Goal: Information Seeking & Learning: Learn about a topic

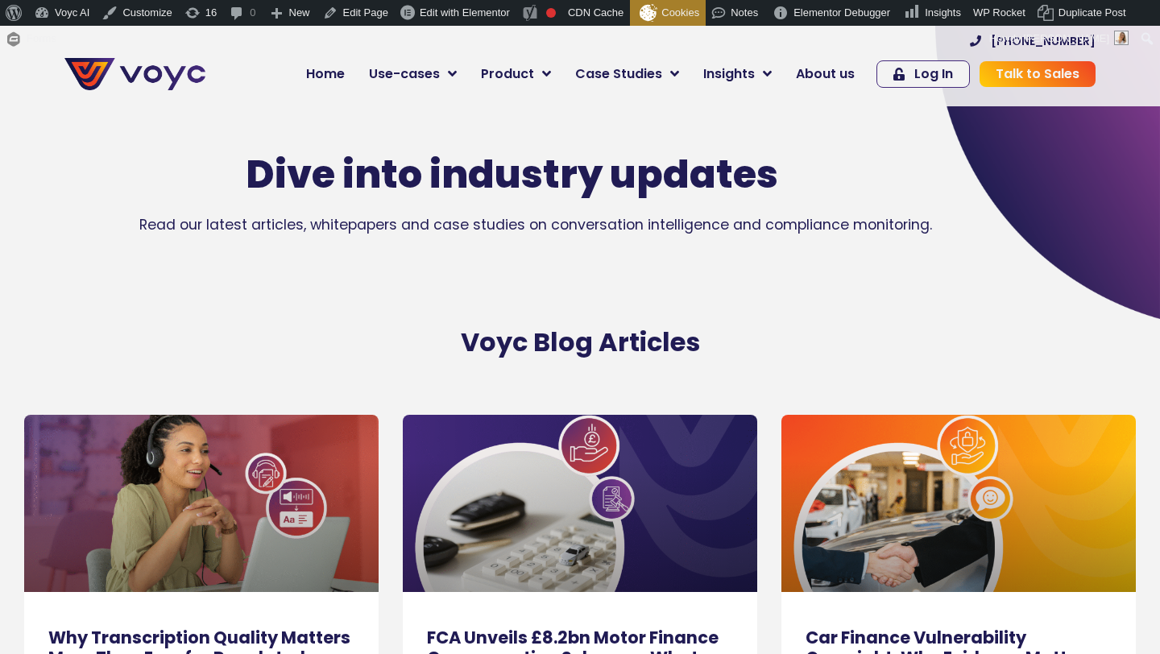
scroll to position [268, 0]
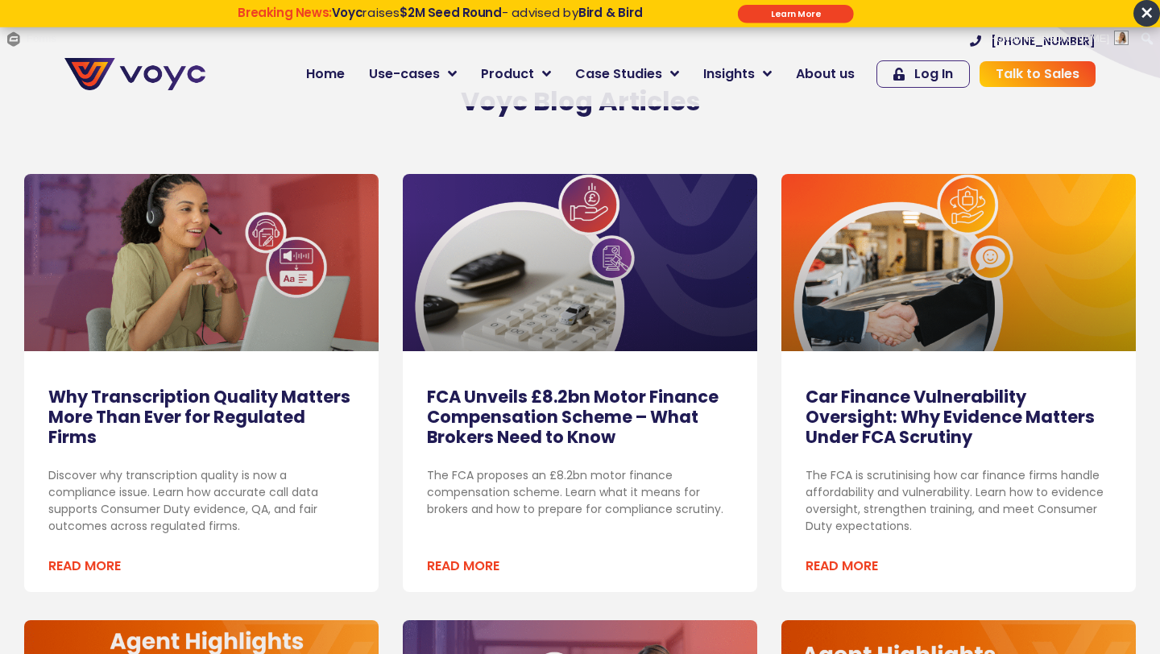
click at [199, 396] on link "Why Transcription Quality Matters More Than Ever for Regulated Firms" at bounding box center [199, 417] width 302 height 64
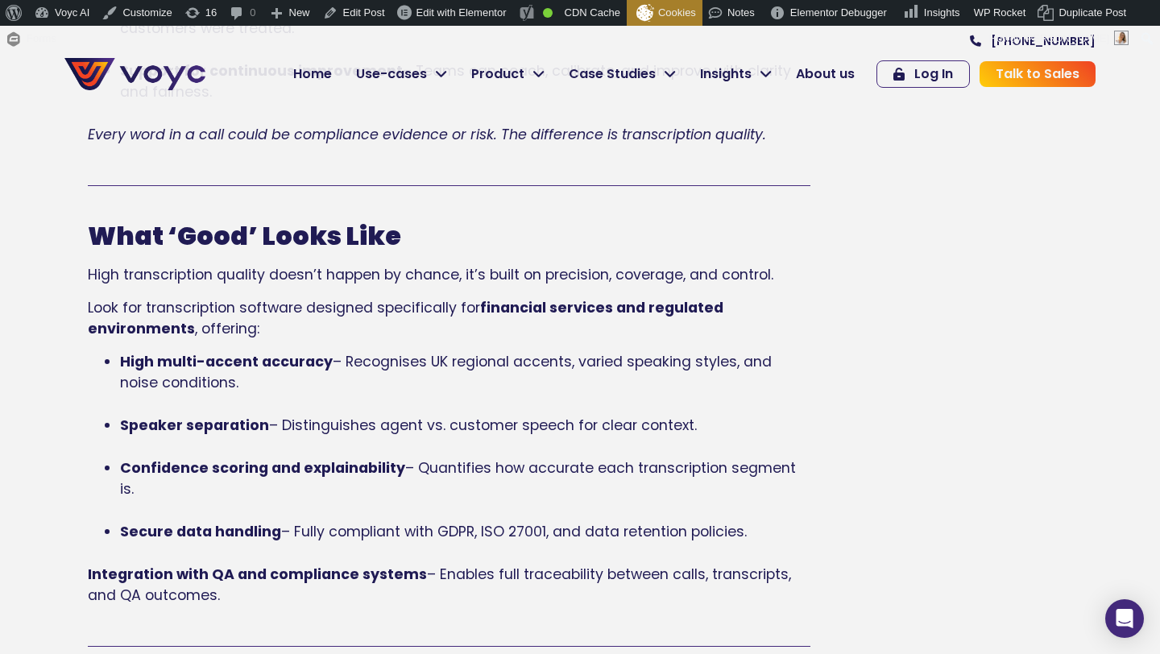
scroll to position [2612, 0]
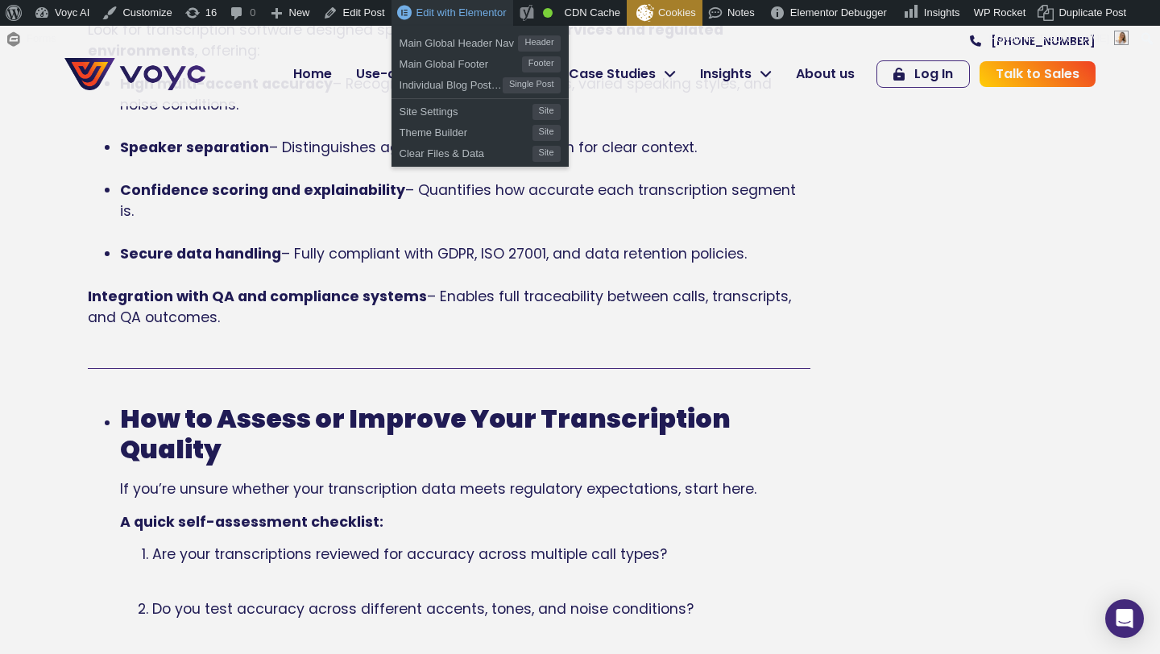
click at [450, 12] on span "Edit with Elementor" at bounding box center [462, 12] width 90 height 12
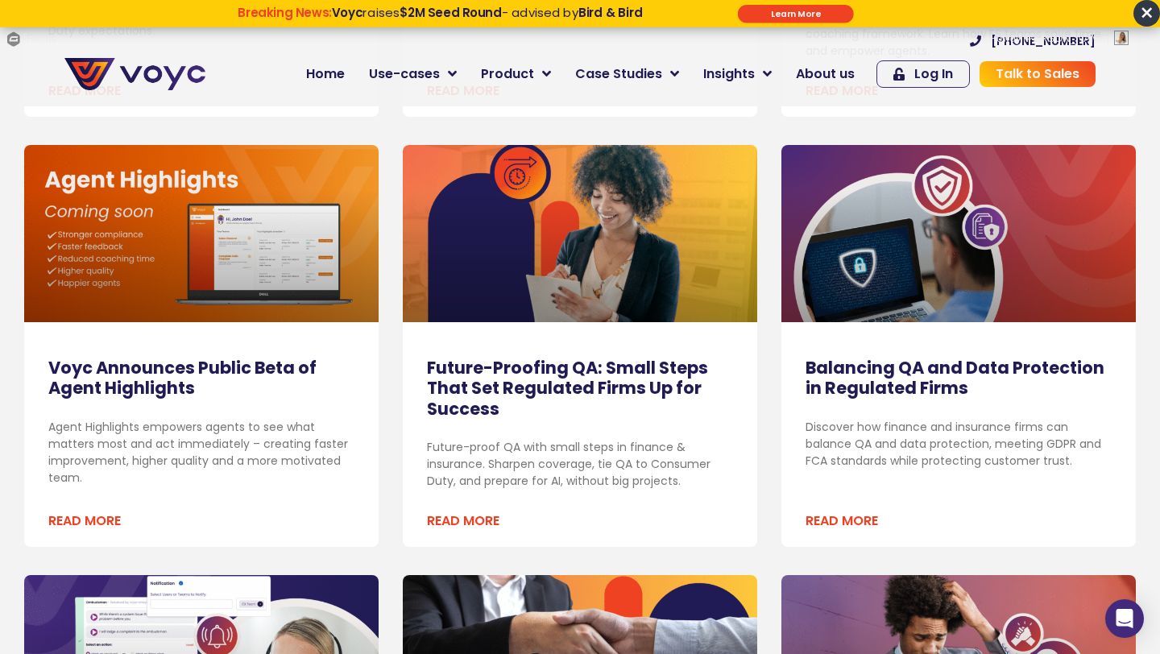
scroll to position [1363, 0]
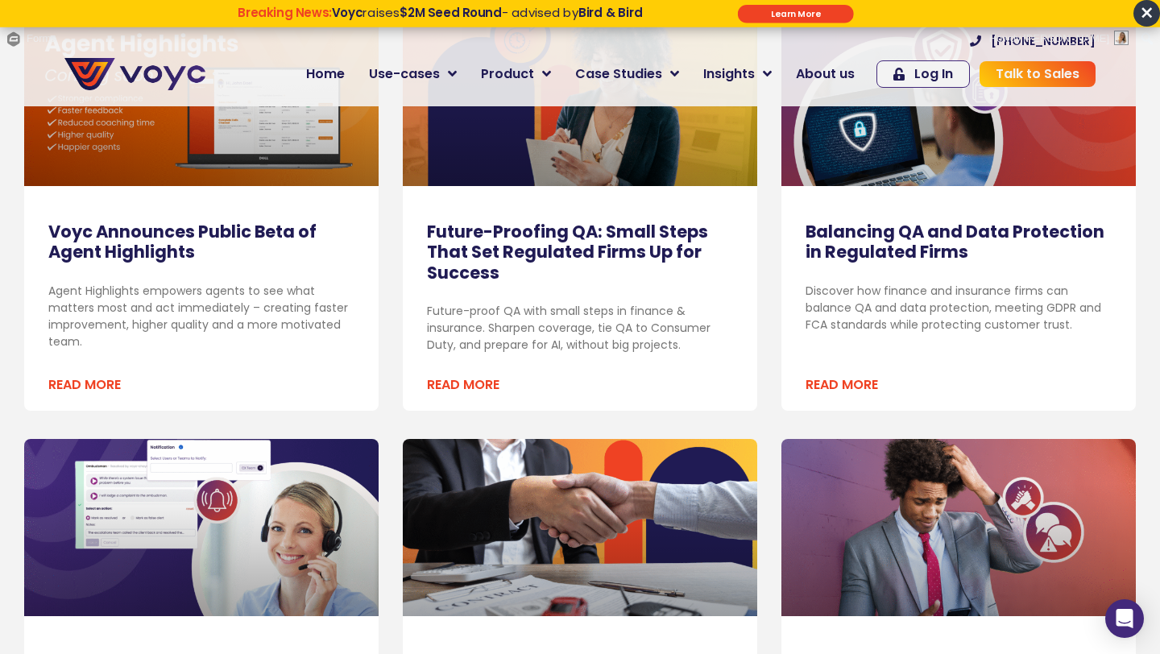
click at [866, 229] on link "Balancing QA and Data Protection in Regulated Firms" at bounding box center [955, 242] width 299 height 44
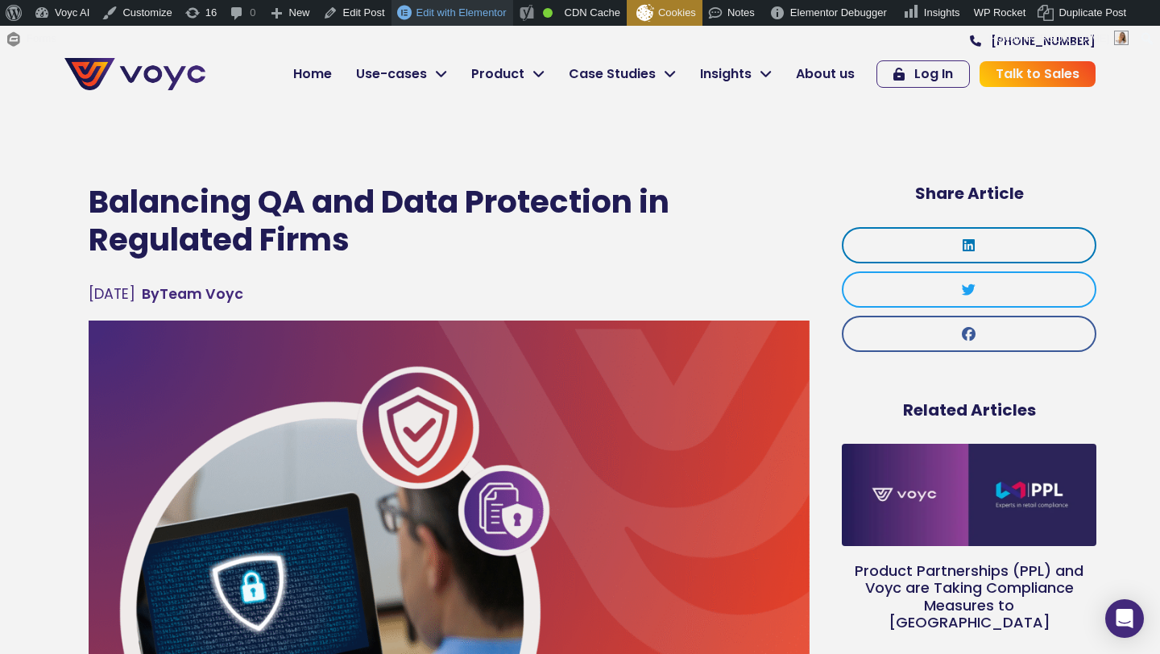
click at [442, 15] on span "Edit with Elementor" at bounding box center [462, 12] width 90 height 12
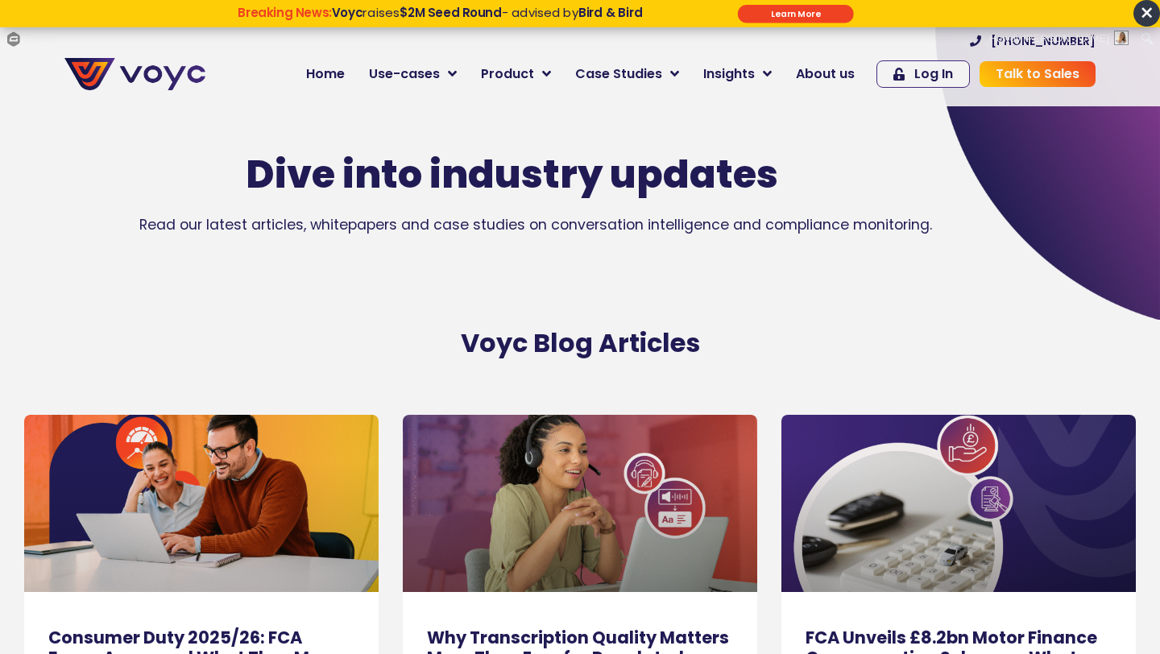
click at [367, 465] on link at bounding box center [201, 503] width 355 height 177
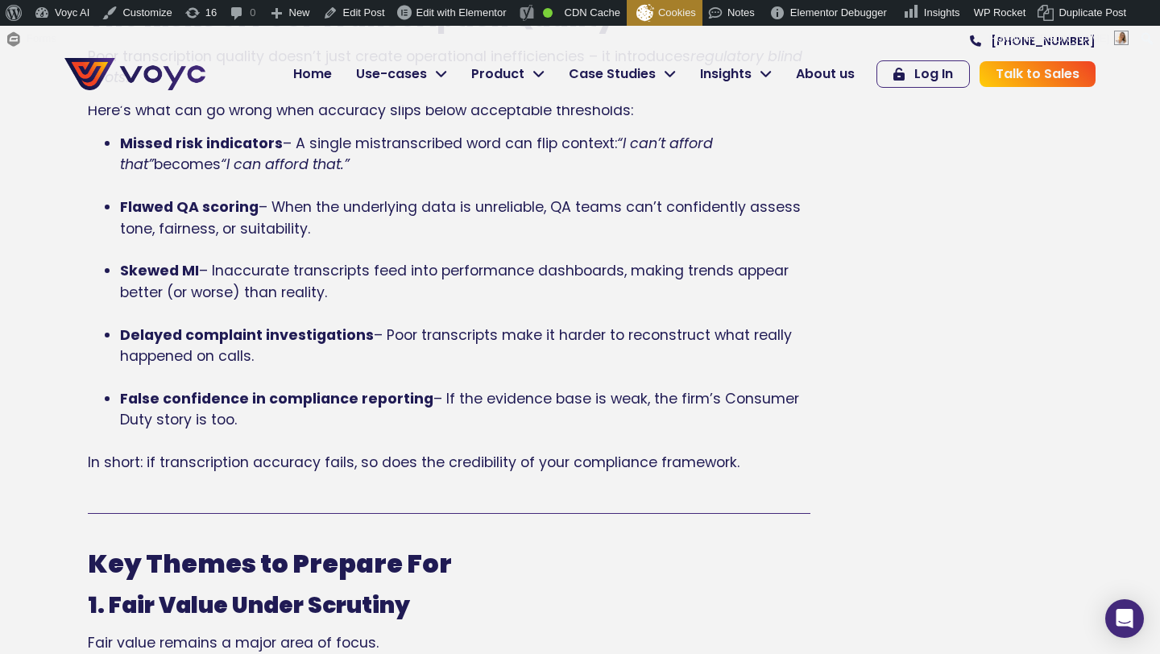
scroll to position [1591, 0]
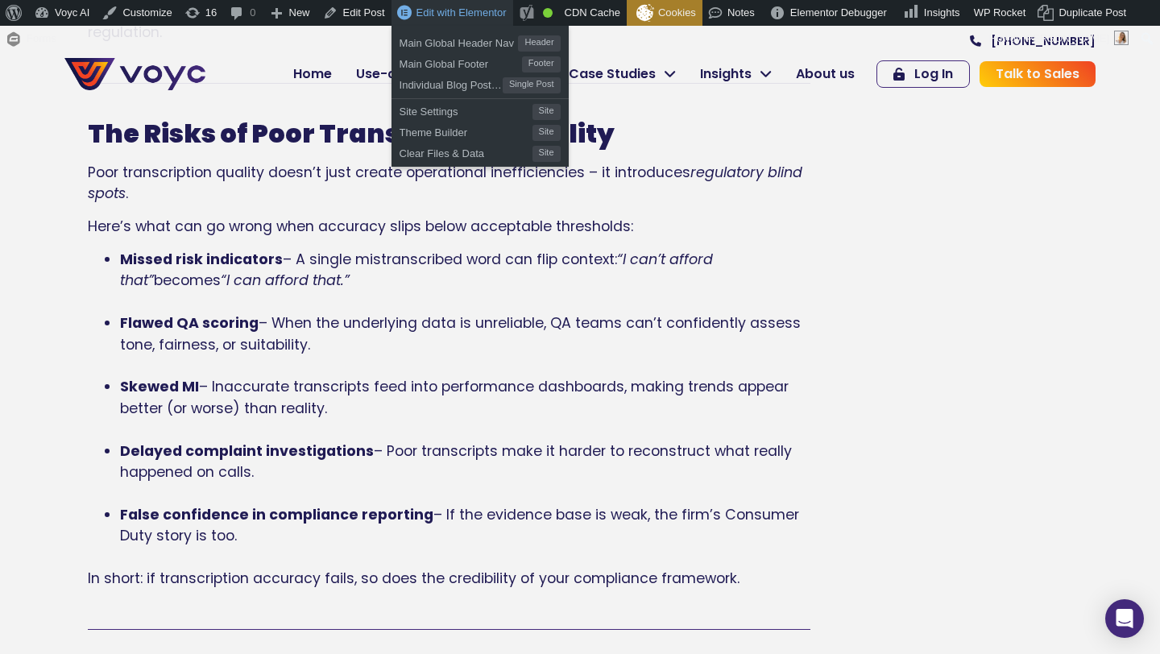
click at [452, 12] on span "Edit with Elementor" at bounding box center [462, 12] width 90 height 12
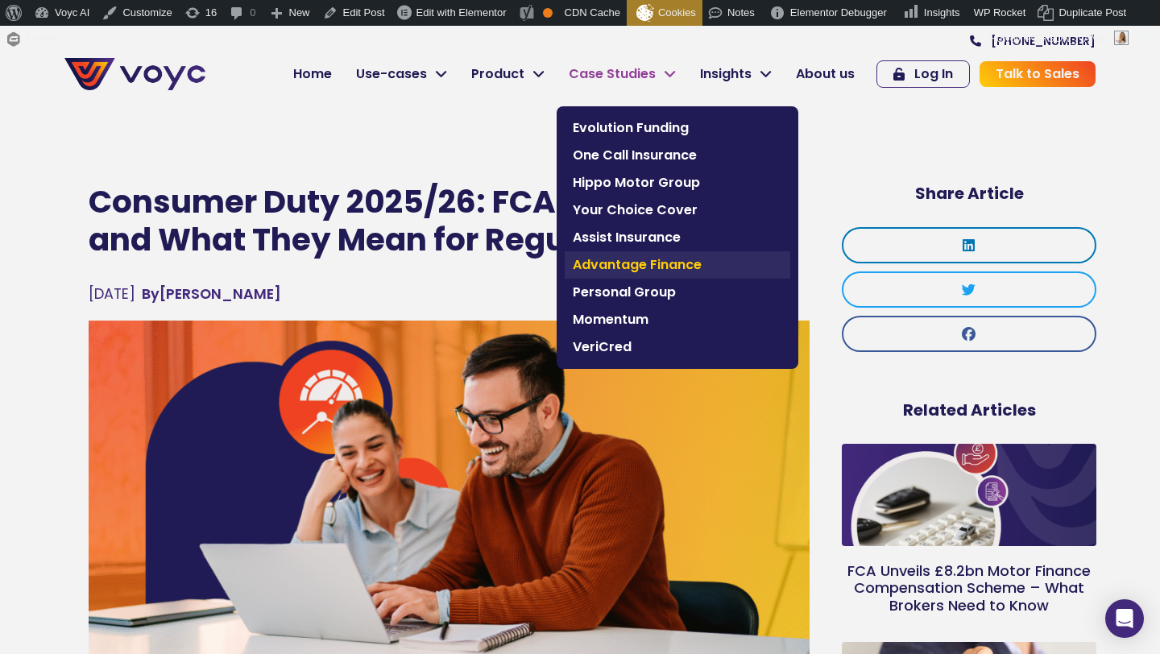
click at [621, 262] on span "Advantage Finance" at bounding box center [678, 264] width 210 height 19
